Goal: Transaction & Acquisition: Purchase product/service

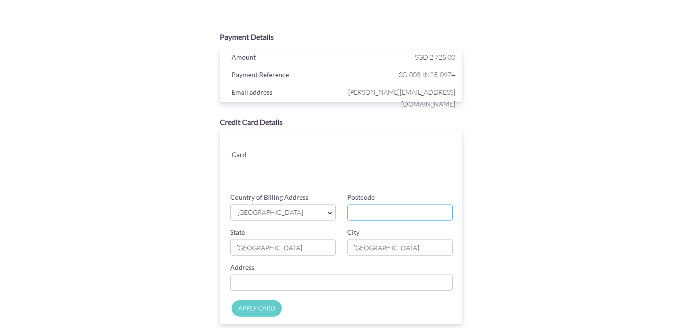
click at [376, 217] on input "Postcode" at bounding box center [400, 212] width 106 height 16
type input "427710"
click at [327, 243] on input "[GEOGRAPHIC_DATA]" at bounding box center [283, 248] width 106 height 16
click at [360, 283] on input "Country of Billing Address" at bounding box center [341, 283] width 222 height 16
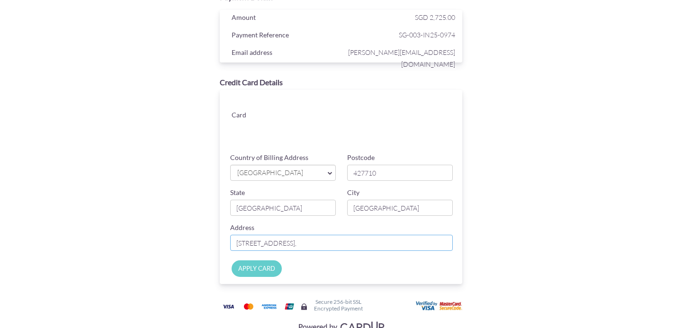
scroll to position [48, 0]
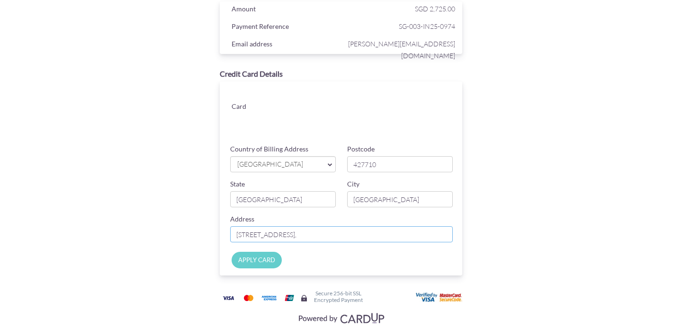
click at [293, 238] on input "530 Joo Chiat Road #05-02, Coralis," at bounding box center [341, 234] width 222 height 16
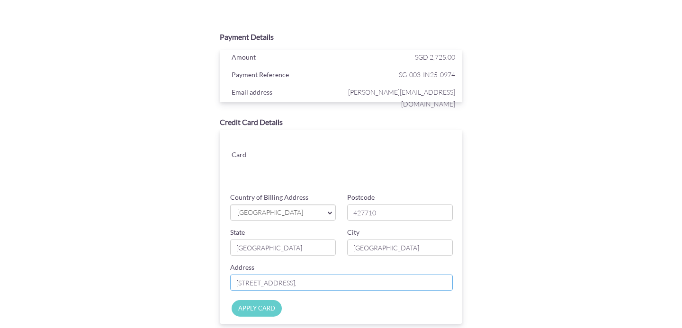
scroll to position [71, 0]
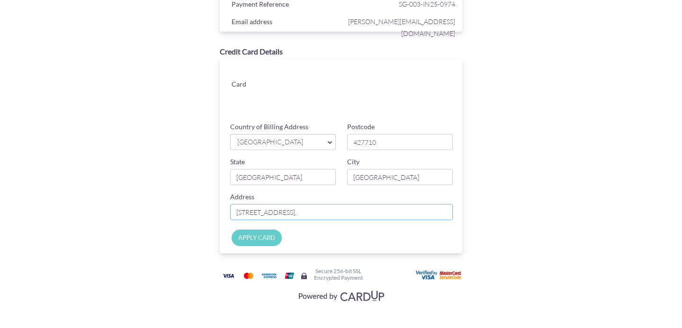
type input "[STREET_ADDRESS],"
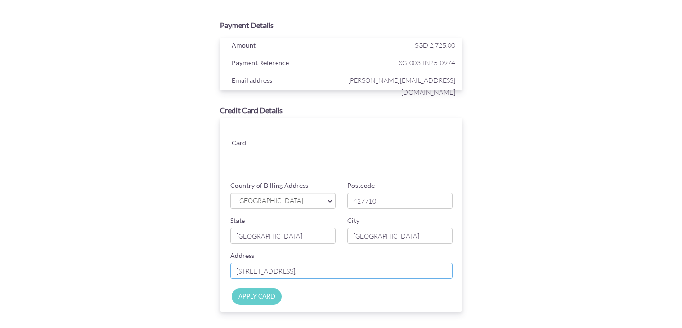
scroll to position [0, 0]
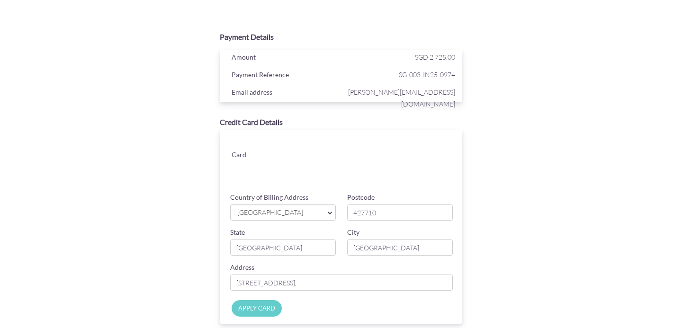
click at [374, 81] on div "SG-003-IN25-0974" at bounding box center [402, 76] width 119 height 14
drag, startPoint x: 347, startPoint y: 283, endPoint x: 183, endPoint y: 279, distance: 163.4
click at [183, 279] on div "Payment Details Amount SGD 2,725.00 Payment Reference SG-003-IN25-0974 Email ad…" at bounding box center [341, 201] width 462 height 348
click at [361, 214] on input "Postcode" at bounding box center [400, 212] width 106 height 16
type input "427710"
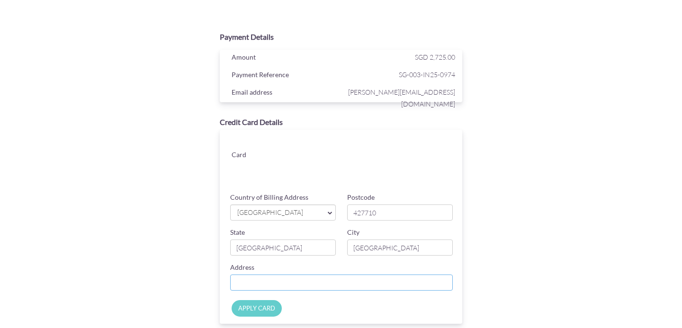
click at [320, 282] on input "Country of Billing Address" at bounding box center [341, 283] width 222 height 16
paste input "[STREET_ADDRESS],"
type input "[STREET_ADDRESS]"
click at [438, 308] on div "APPLY CARD" at bounding box center [343, 311] width 252 height 26
click at [271, 312] on input "APPLY CARD" at bounding box center [256, 308] width 50 height 17
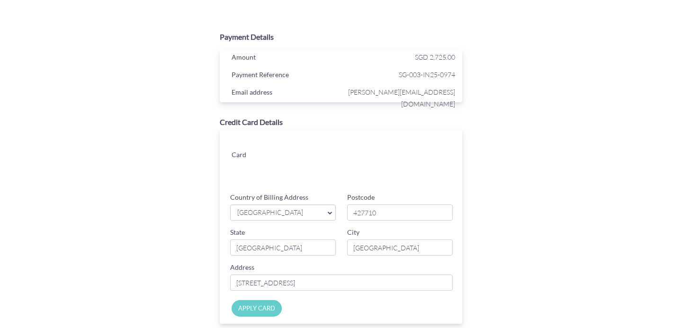
type input "Applying..."
